Goal: Transaction & Acquisition: Purchase product/service

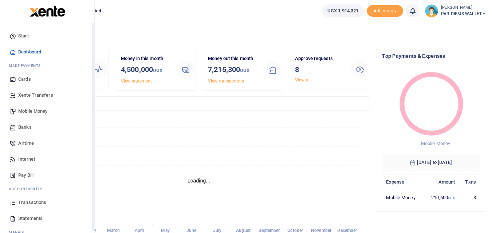
scroll to position [97, 92]
click at [13, 205] on icon at bounding box center [12, 202] width 7 height 7
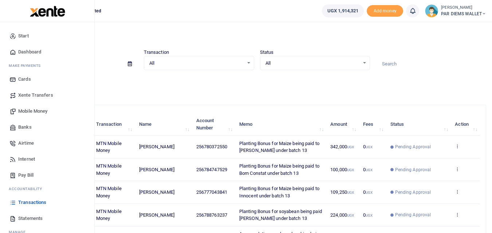
click at [29, 113] on span "Mobile Money" at bounding box center [32, 111] width 29 height 7
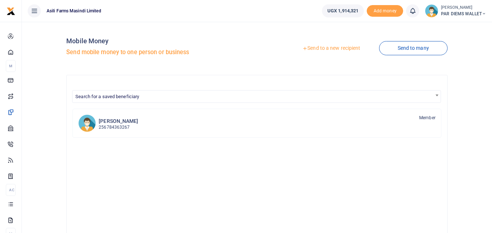
click at [325, 47] on link "Send to a new recipient" at bounding box center [330, 48] width 95 height 13
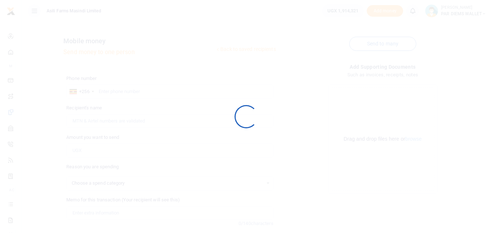
select select
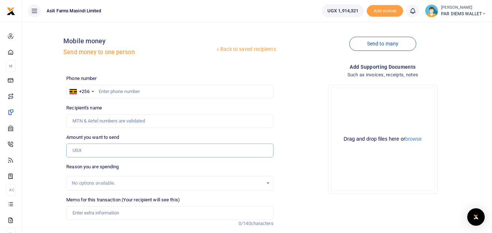
click at [88, 150] on input "Amount you want to send" at bounding box center [169, 151] width 207 height 14
paste input "0772734474"
type input "0772734474"
click at [117, 87] on input "text" at bounding box center [169, 92] width 207 height 14
type input "772734474"
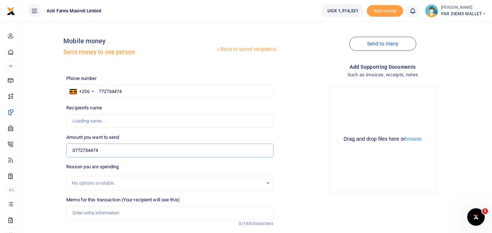
type input "Alex Leka Ebucu"
click at [116, 152] on input "0772734474" at bounding box center [169, 151] width 207 height 14
type input "0"
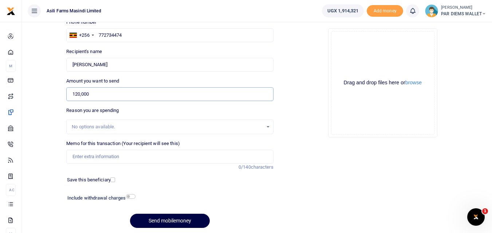
scroll to position [61, 0]
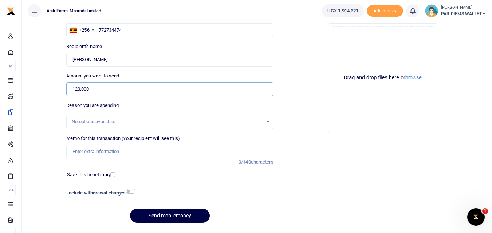
type input "120,000"
click at [85, 149] on input "Memo for this transaction (Your recipient will see this)" at bounding box center [169, 152] width 207 height 14
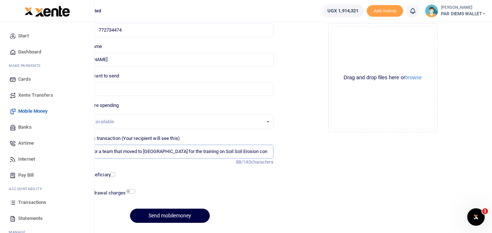
type input "Per dium for a team that moved to Bweyale for the training on Soil Soil Erosion…"
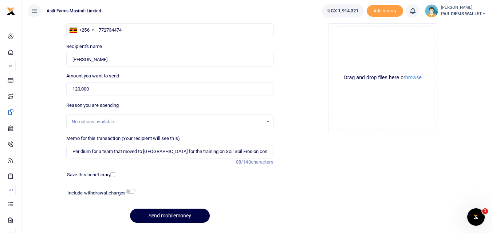
click at [354, 49] on div "Drag and drop files here or browse Powered by Uppy" at bounding box center [382, 77] width 103 height 103
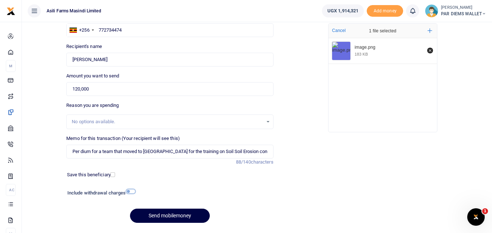
click at [131, 191] on input "checkbox" at bounding box center [130, 191] width 9 height 5
checkbox input "true"
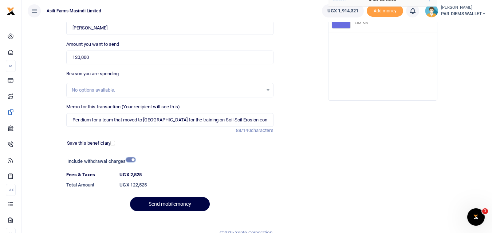
scroll to position [102, 0]
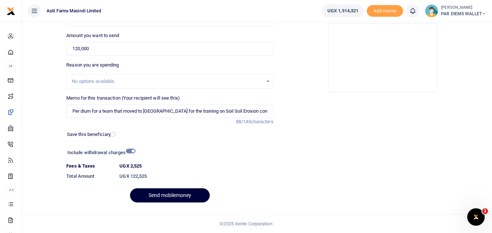
click at [154, 199] on button "Send mobilemoney" at bounding box center [170, 195] width 80 height 14
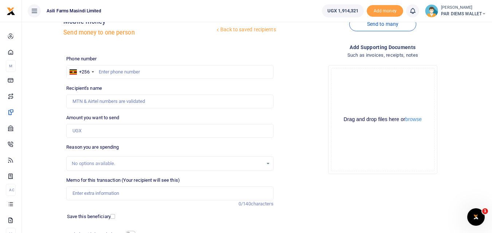
scroll to position [19, 0]
click at [91, 135] on input "Amount you want to send" at bounding box center [169, 131] width 207 height 14
paste input "+256784747529"
type input "+256784747529"
click at [112, 73] on input "text" at bounding box center [169, 72] width 207 height 14
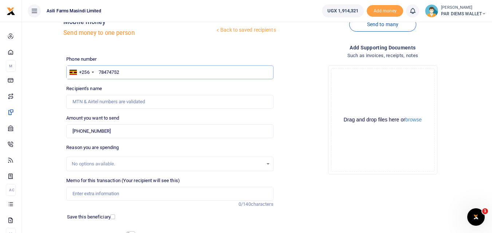
type input "784747529"
type input "[PERSON_NAME]"
type input "784747529"
click at [128, 133] on input "+256784747529" at bounding box center [169, 131] width 207 height 14
type input "+"
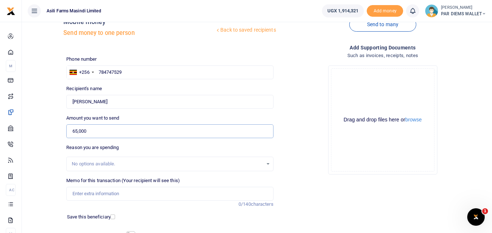
scroll to position [82, 0]
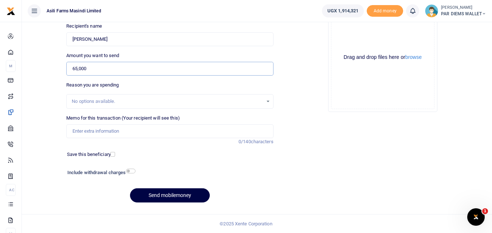
type input "65,000"
click at [121, 133] on input "Memo for this transaction (Your recipient will see this)" at bounding box center [169, 131] width 207 height 14
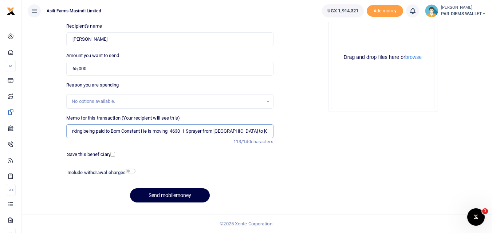
scroll to position [0, 60]
type input "Accomodation Meals and parking being paid to Born Constant He is moving 4630 1 …"
click at [356, 33] on div "Drag and drop files here or browse Powered by Uppy" at bounding box center [382, 57] width 103 height 103
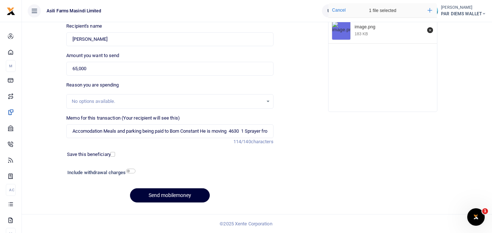
click at [172, 200] on button "Send mobilemoney" at bounding box center [170, 195] width 80 height 14
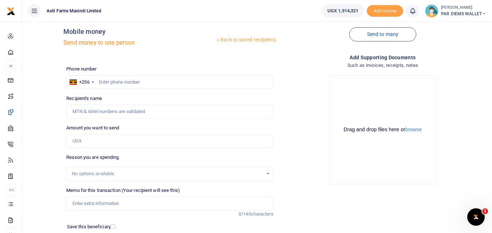
scroll to position [8, 0]
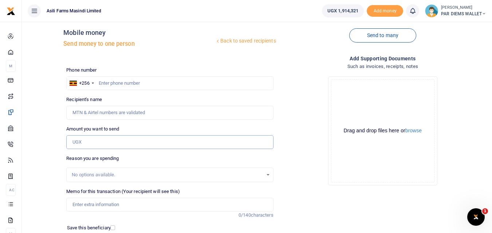
click at [84, 144] on input "Amount you want to send" at bounding box center [169, 142] width 207 height 14
paste input "0787483048."
type input "0787483048."
click at [106, 81] on input "text" at bounding box center [169, 83] width 207 height 14
type input "787483048"
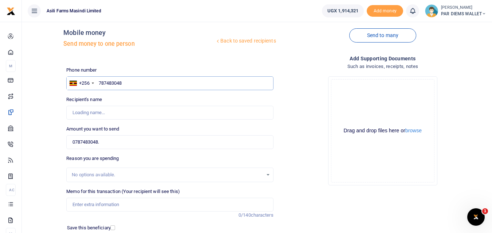
type input "[PERSON_NAME]"
type input "787483048"
click at [122, 144] on input "0787483048." at bounding box center [169, 142] width 207 height 14
type input "0"
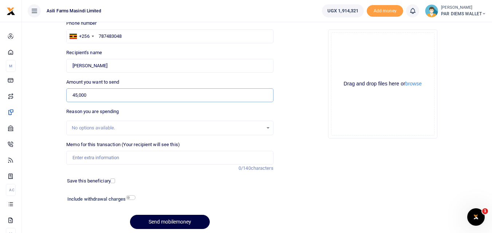
scroll to position [65, 0]
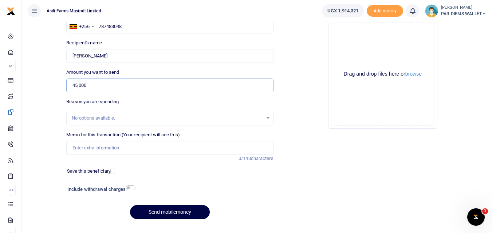
type input "45,000"
click at [91, 145] on input "Memo for this transaction (Your recipient will see this)" at bounding box center [169, 148] width 207 height 14
type input "A"
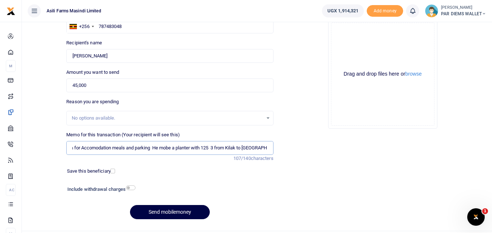
scroll to position [0, 43]
type input "A refund to Kugonza for Accomodation meals and parking He mobe a planter with 1…"
click at [384, 36] on div "Drag and drop files here or browse Powered by Uppy" at bounding box center [382, 74] width 103 height 103
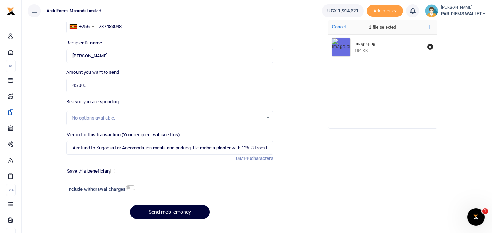
click at [178, 211] on button "Send mobilemoney" at bounding box center [170, 212] width 80 height 14
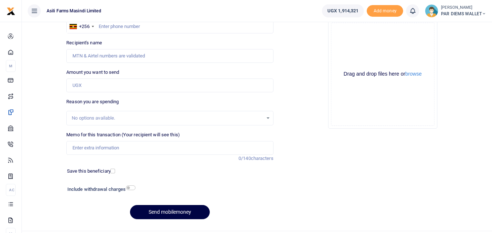
scroll to position [65, 0]
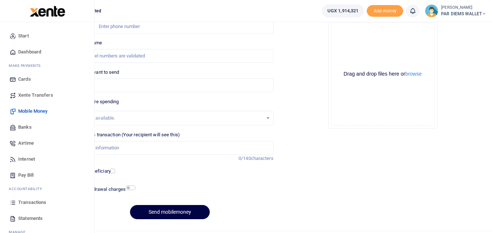
click at [11, 200] on icon at bounding box center [12, 202] width 7 height 7
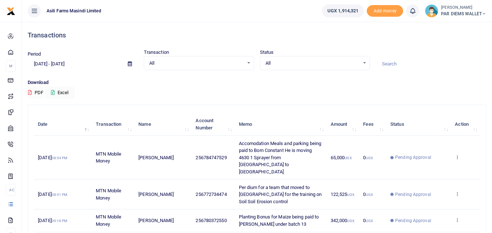
click at [88, 27] on div "Transactions" at bounding box center [257, 35] width 458 height 27
